Goal: Book appointment/travel/reservation

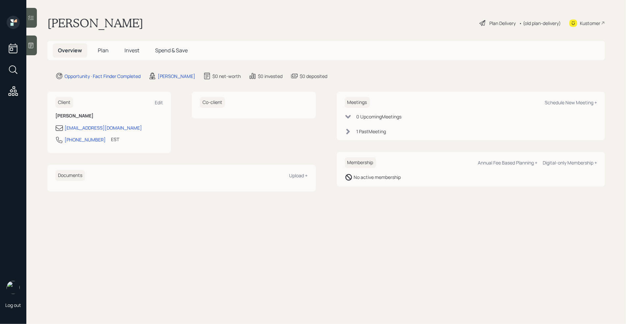
click at [376, 132] on div "1 Past Meeting" at bounding box center [372, 131] width 30 height 7
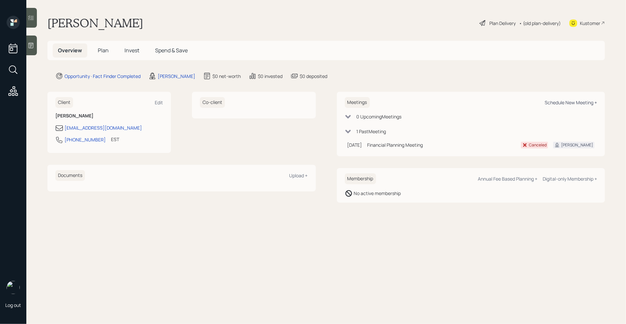
click at [574, 101] on div "Schedule New Meeting +" at bounding box center [571, 102] width 52 height 6
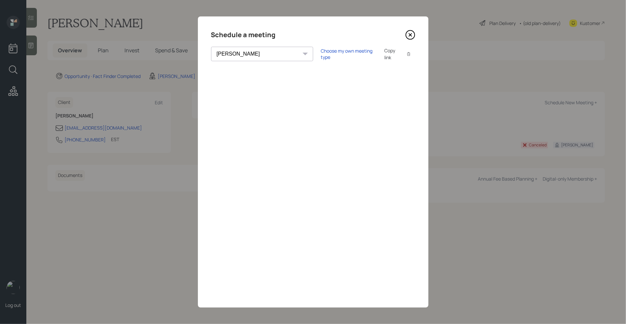
click at [260, 51] on select "[PERSON_NAME] [PERSON_NAME] [PERSON_NAME] [PERSON_NAME] [PERSON_NAME] [PERSON_N…" at bounding box center [262, 54] width 102 height 14
click at [321, 53] on div "Choose my own meeting type" at bounding box center [348, 54] width 55 height 13
click at [255, 54] on select "[PERSON_NAME] [PERSON_NAME] [PERSON_NAME] [PERSON_NAME] [PERSON_NAME] [PERSON_N…" at bounding box center [268, 54] width 114 height 14
select select "round-[PERSON_NAME]"
click at [211, 47] on select "[PERSON_NAME] [PERSON_NAME] [PERSON_NAME] [PERSON_NAME] [PERSON_NAME] [PERSON_N…" at bounding box center [268, 54] width 114 height 14
